Goal: Use online tool/utility: Use online tool/utility

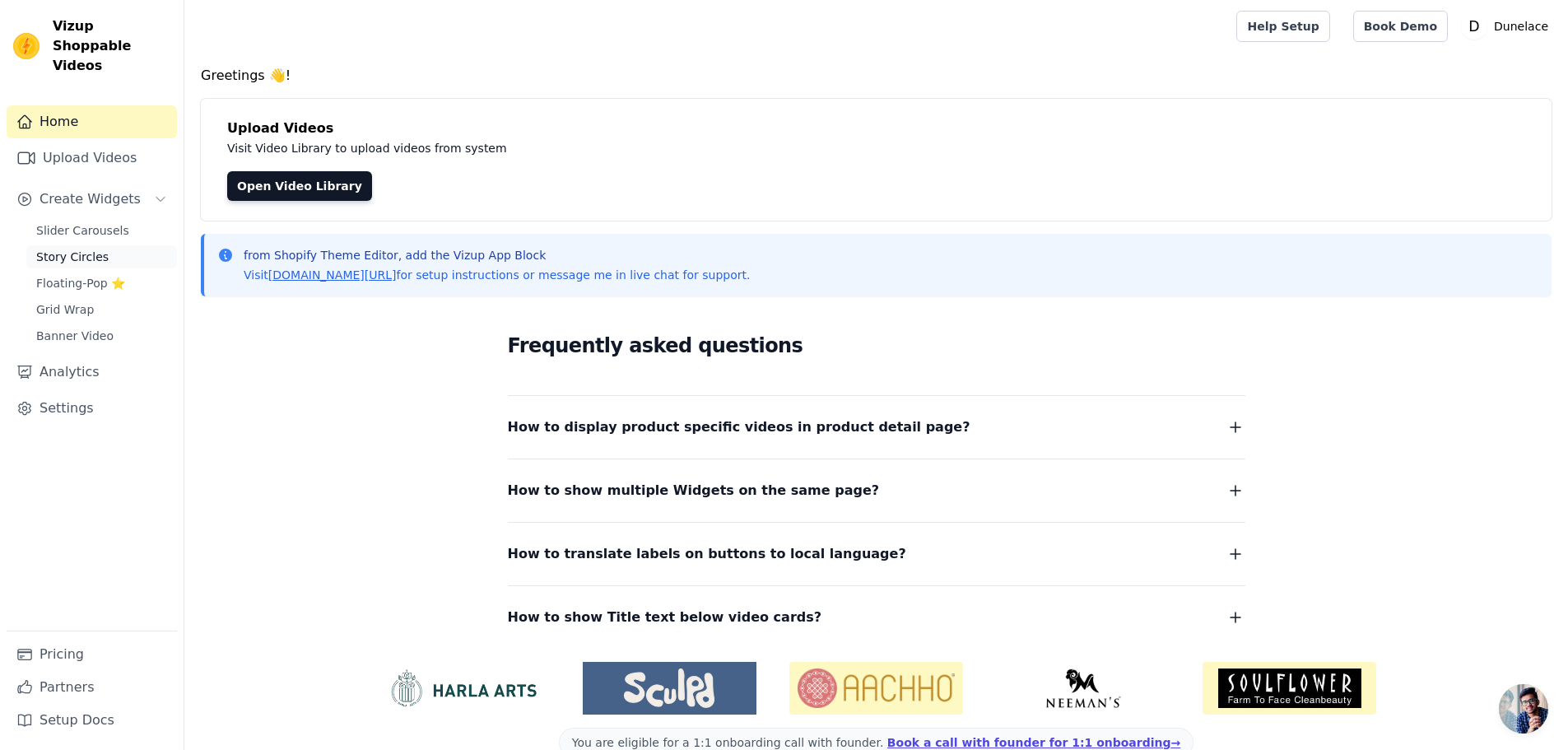
click at [72, 249] on span "Story Circles" at bounding box center [73, 257] width 73 height 17
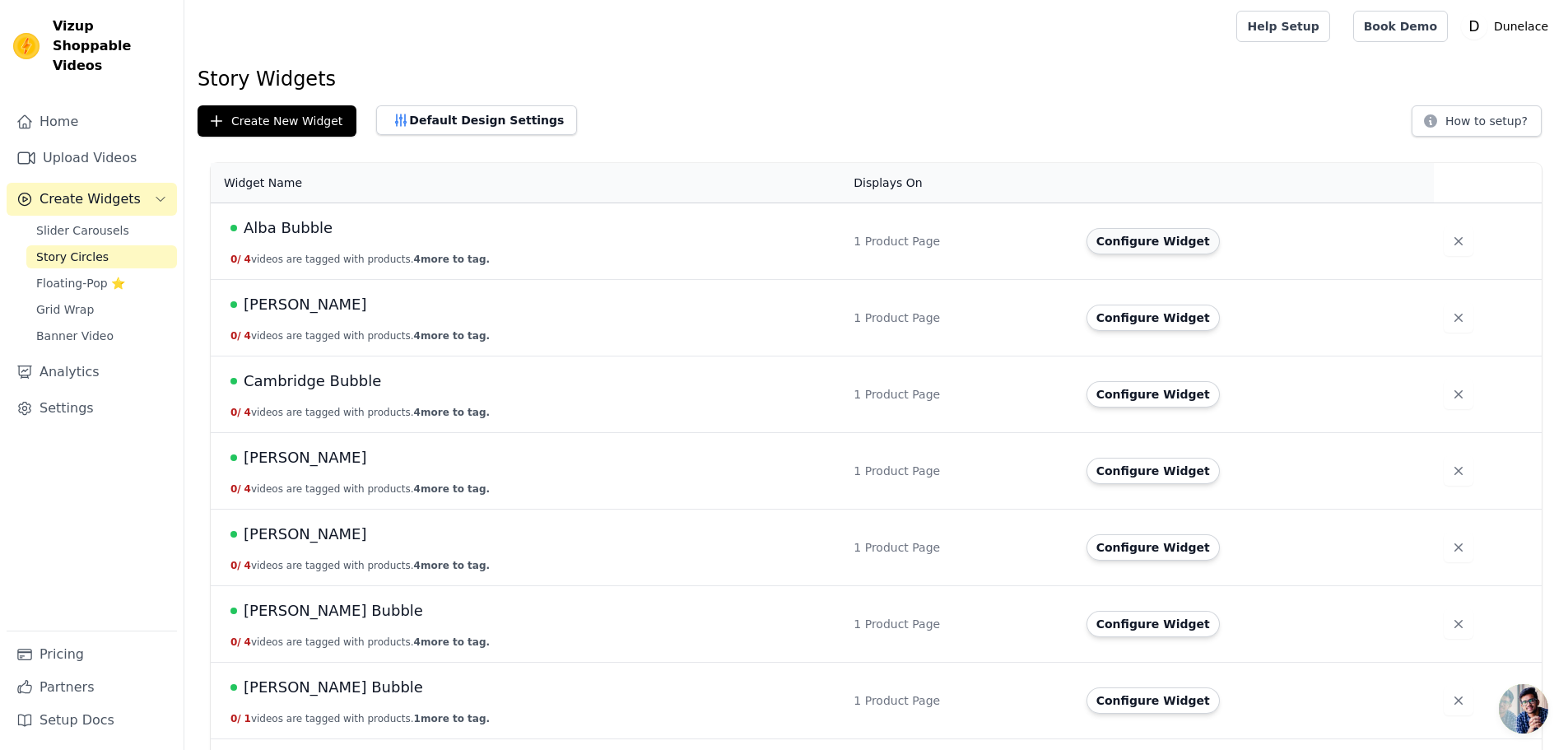
click at [1131, 230] on button "Configure Widget" at bounding box center [1153, 241] width 133 height 26
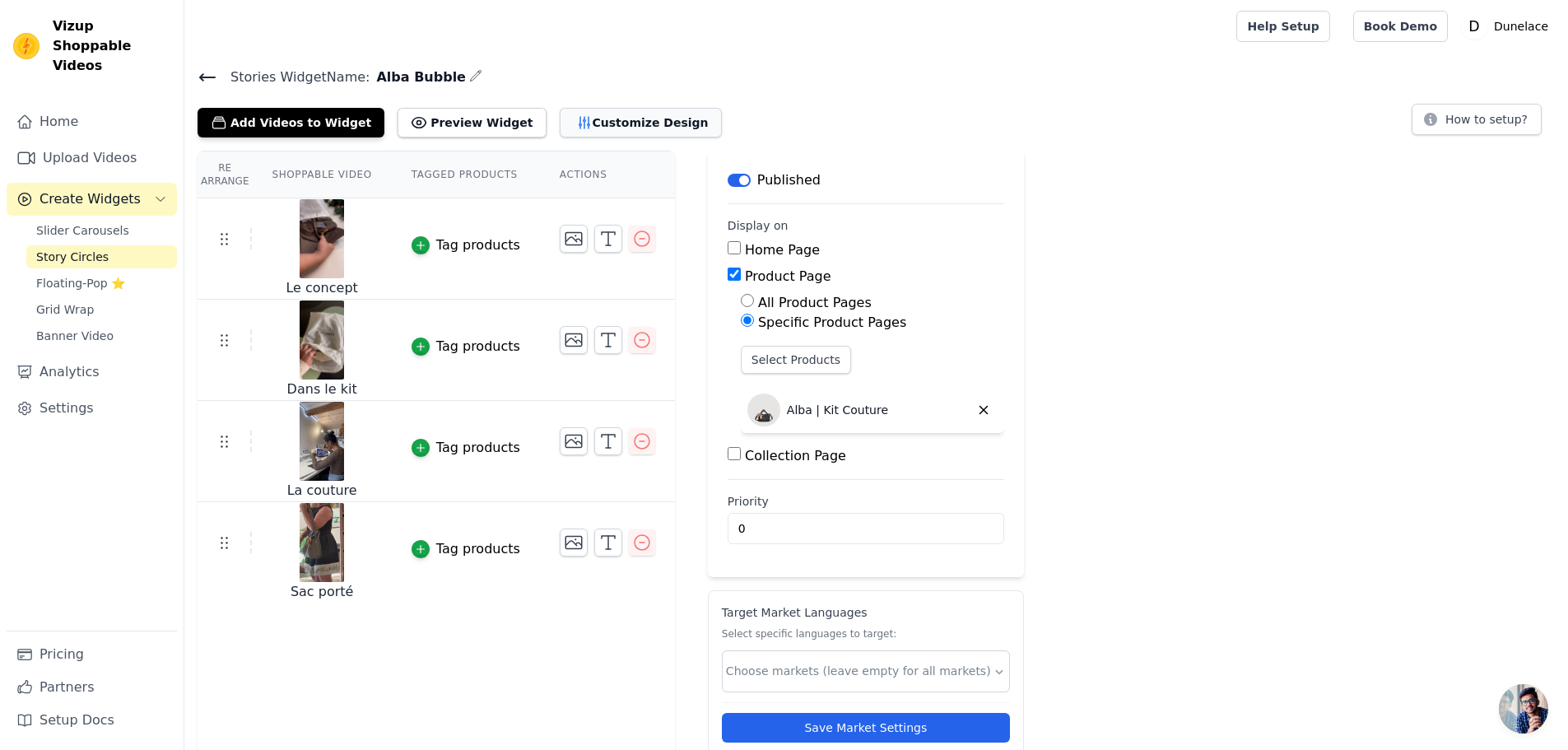
click at [591, 119] on button "Customize Design" at bounding box center [641, 123] width 162 height 30
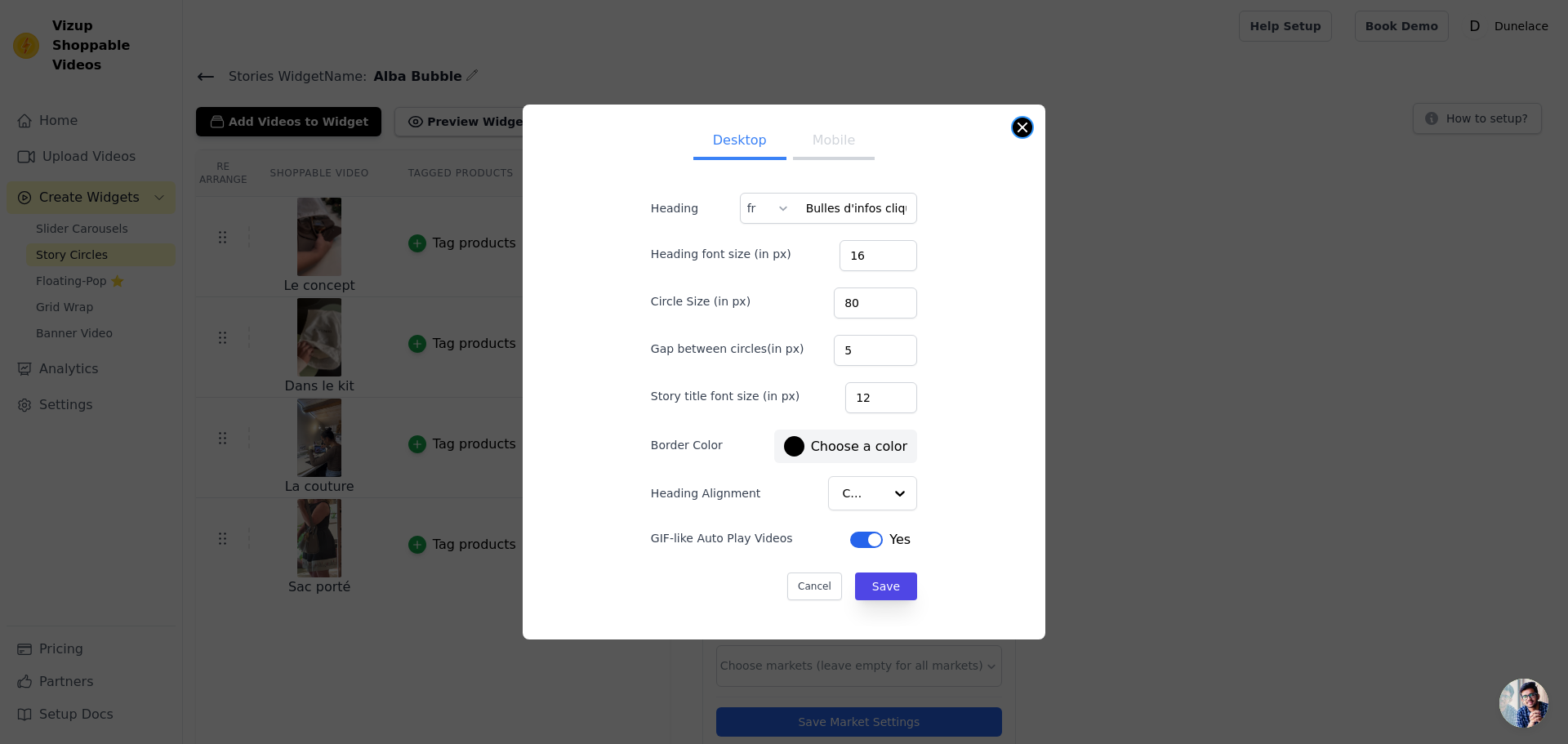
click at [1027, 132] on button "Close modal" at bounding box center [1022, 128] width 20 height 20
